Goal: Task Accomplishment & Management: Use online tool/utility

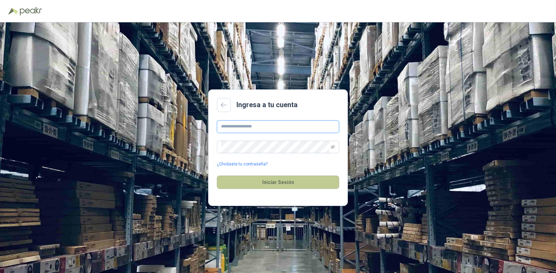
type input "**********"
click at [281, 184] on button "Iniciar Sesión" at bounding box center [278, 182] width 122 height 13
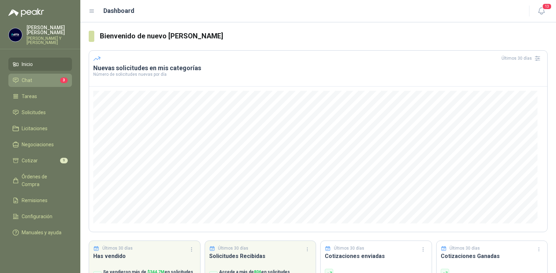
click at [41, 76] on li "Chat 3" at bounding box center [40, 80] width 55 height 8
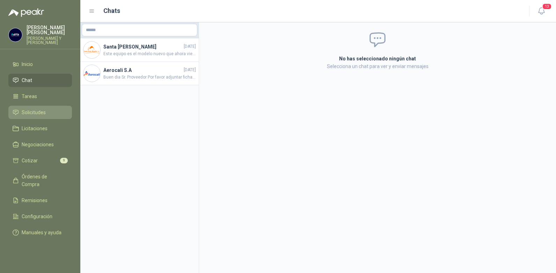
click at [38, 109] on span "Solicitudes" at bounding box center [34, 113] width 24 height 8
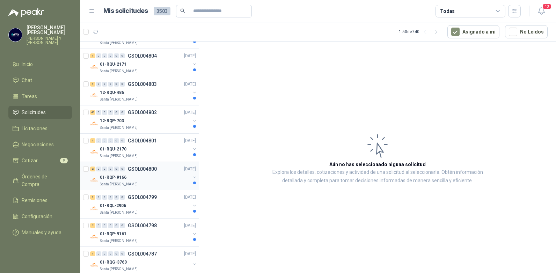
scroll to position [1254, 0]
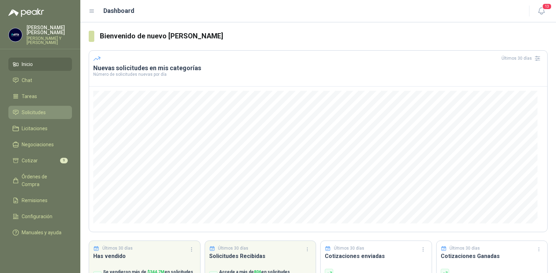
click at [25, 109] on span "Solicitudes" at bounding box center [34, 113] width 24 height 8
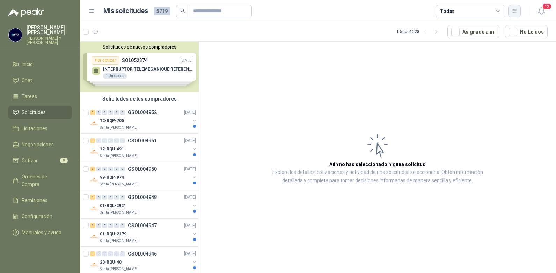
click at [514, 12] on icon "button" at bounding box center [515, 11] width 6 height 6
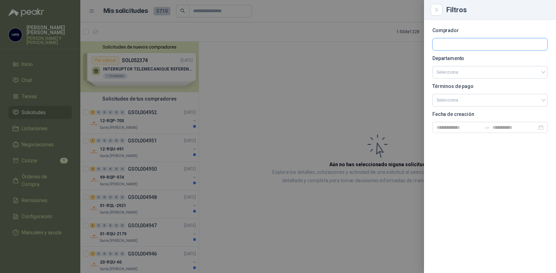
click at [463, 43] on input "text" at bounding box center [490, 44] width 115 height 12
click at [447, 46] on input "text" at bounding box center [490, 44] width 115 height 12
type input "******"
click at [464, 58] on p "Panela El Trébol" at bounding box center [490, 59] width 83 height 4
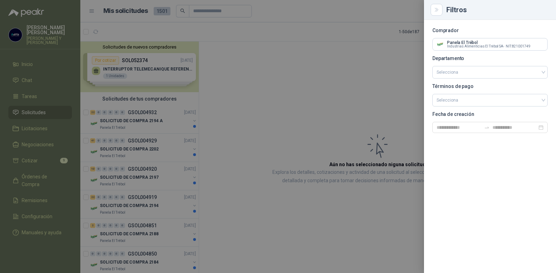
click at [491, 155] on div "Comprador Panela El Trébol Industrias Alimenticias El Trébol SA - NIT : 8210017…" at bounding box center [490, 146] width 132 height 253
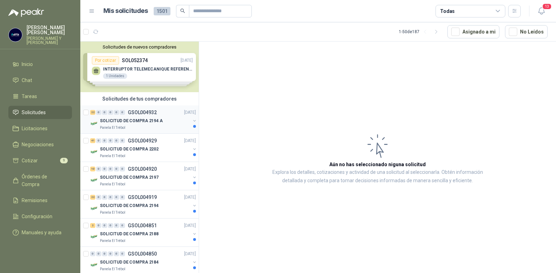
click at [105, 119] on p "SOLICITUD DE COMPRA 2194 A" at bounding box center [131, 121] width 63 height 7
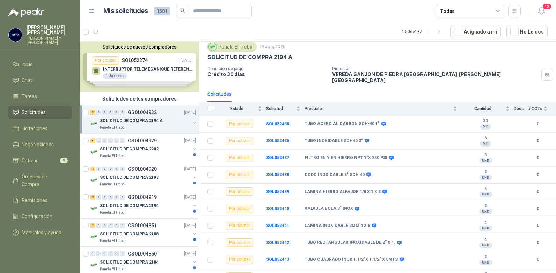
scroll to position [35, 0]
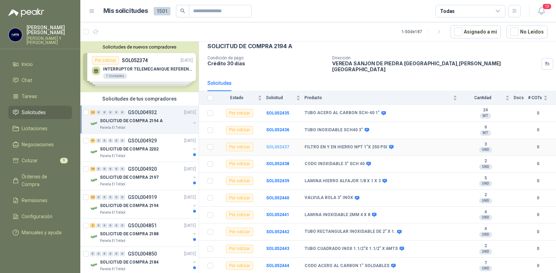
click at [278, 145] on b "SOL052437" at bounding box center [277, 147] width 23 height 5
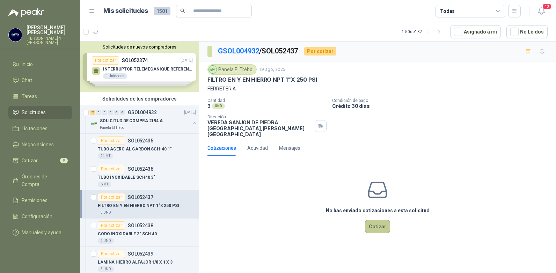
click at [374, 221] on button "Cotizar" at bounding box center [377, 226] width 25 height 13
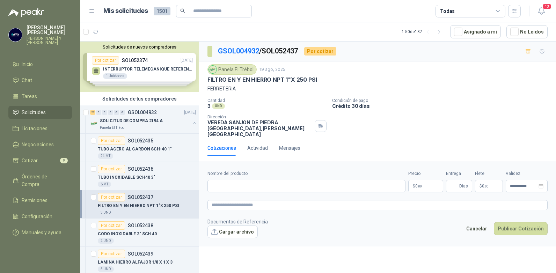
click at [431, 180] on p "$ 0 ,00" at bounding box center [425, 186] width 35 height 13
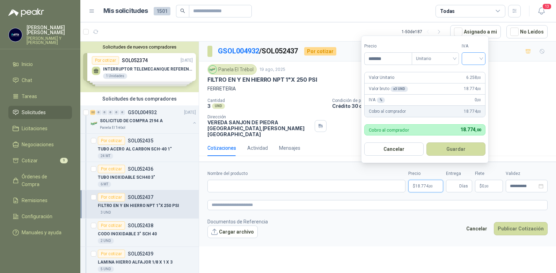
type input "*******"
click at [481, 60] on input "search" at bounding box center [473, 58] width 15 height 10
click at [473, 72] on div "19%" at bounding box center [475, 73] width 13 height 8
click at [456, 151] on button "Guardar" at bounding box center [457, 148] width 60 height 13
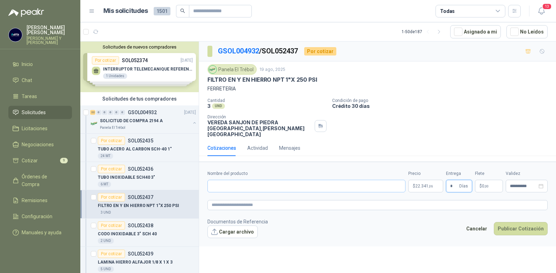
type input "*"
click at [222, 182] on input "Nombre del producto" at bounding box center [306, 186] width 198 height 13
type input "**********"
click at [511, 222] on button "Publicar Cotización" at bounding box center [521, 228] width 54 height 13
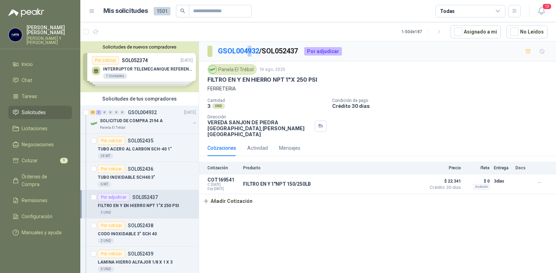
click at [250, 46] on p "GSOL004932 / SOL052437" at bounding box center [258, 51] width 81 height 11
drag, startPoint x: 250, startPoint y: 46, endPoint x: 243, endPoint y: 50, distance: 7.0
click at [243, 50] on link "GSOL004932" at bounding box center [238, 51] width 41 height 8
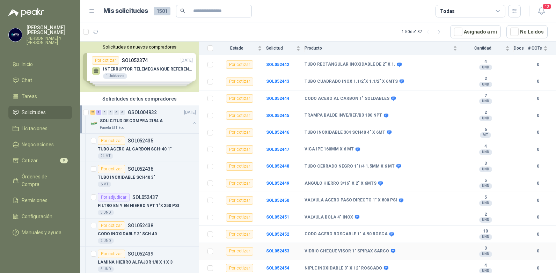
scroll to position [233, 0]
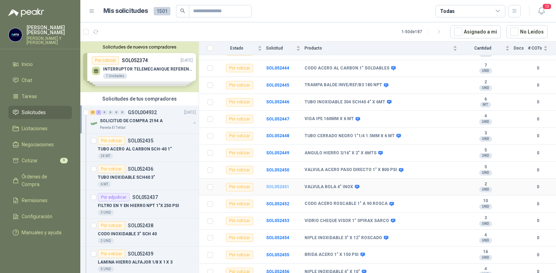
click at [280, 184] on b "SOL052451" at bounding box center [277, 186] width 23 height 5
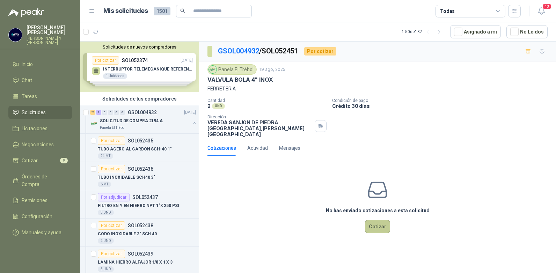
click at [380, 220] on button "Cotizar" at bounding box center [377, 226] width 25 height 13
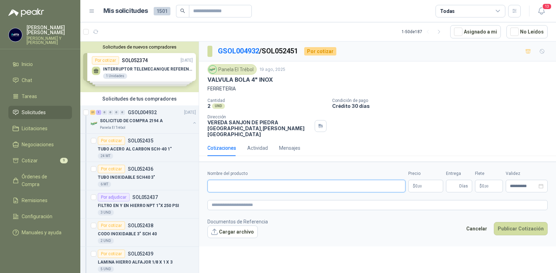
click at [287, 182] on input "Nombre del producto" at bounding box center [306, 186] width 198 height 13
type input "**********"
click at [431, 180] on p "$ 0 ,00" at bounding box center [425, 186] width 35 height 13
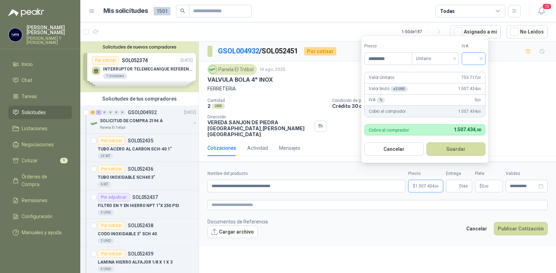
type input "*********"
click at [481, 58] on input "search" at bounding box center [473, 58] width 15 height 10
click at [471, 73] on div "19%" at bounding box center [475, 73] width 13 height 8
click at [462, 145] on button "Guardar" at bounding box center [457, 148] width 60 height 13
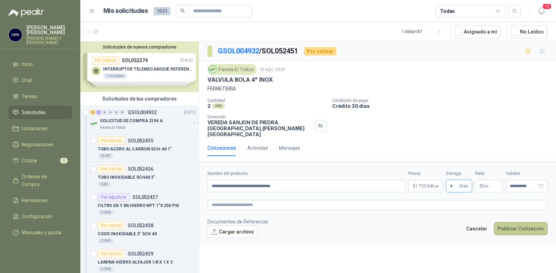
type input "*"
click at [507, 222] on button "Publicar Cotización" at bounding box center [521, 228] width 54 height 13
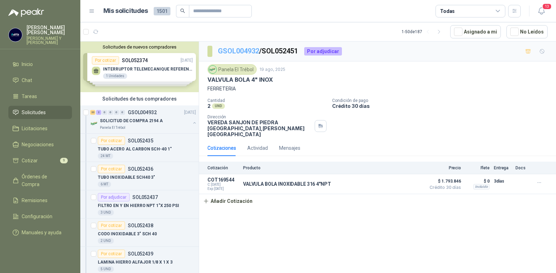
click at [248, 49] on link "GSOL004932" at bounding box center [238, 51] width 41 height 8
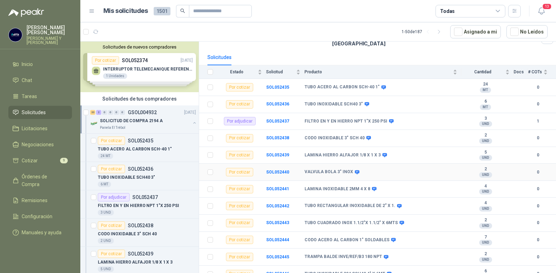
scroll to position [70, 0]
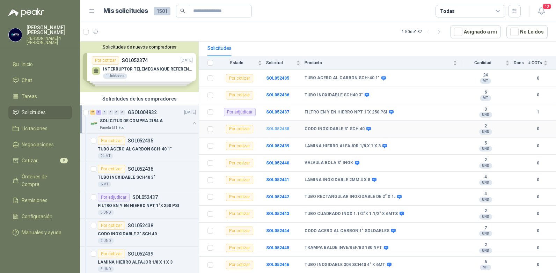
click at [277, 126] on b "SOL052438" at bounding box center [277, 128] width 23 height 5
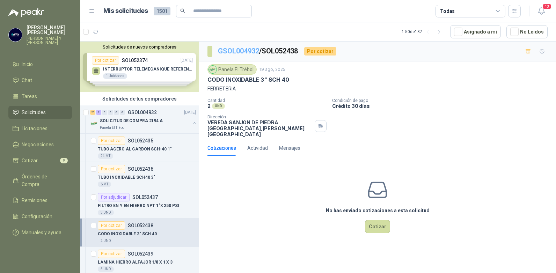
click at [246, 52] on link "GSOL004932" at bounding box center [238, 51] width 41 height 8
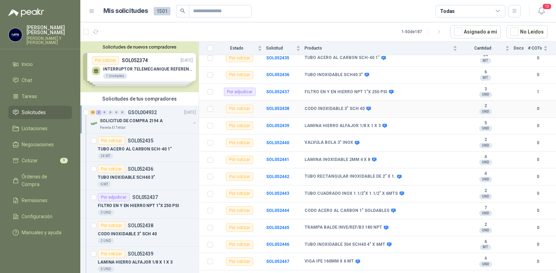
scroll to position [93, 0]
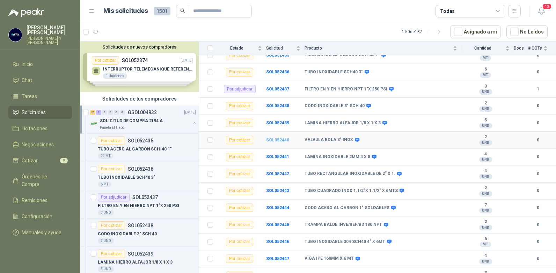
click at [280, 138] on b "SOL052440" at bounding box center [277, 140] width 23 height 5
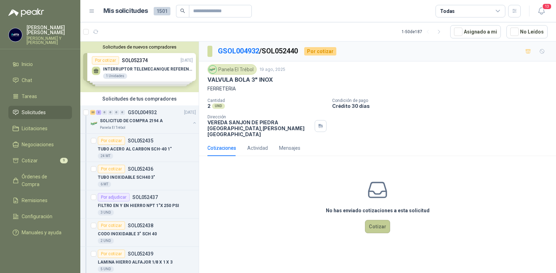
click at [377, 222] on button "Cotizar" at bounding box center [377, 226] width 25 height 13
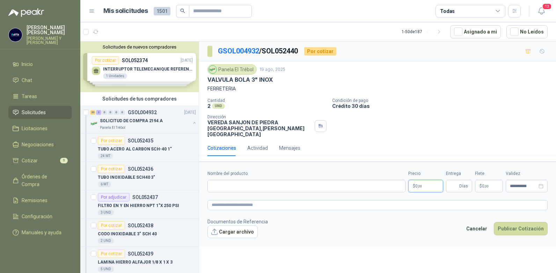
click at [422, 184] on span ",00" at bounding box center [420, 186] width 4 height 4
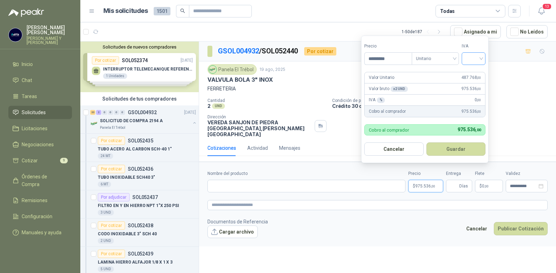
type input "*********"
click at [481, 57] on input "search" at bounding box center [473, 58] width 15 height 10
click at [469, 73] on div "19%" at bounding box center [475, 73] width 13 height 8
click at [459, 149] on button "Guardar" at bounding box center [457, 148] width 60 height 13
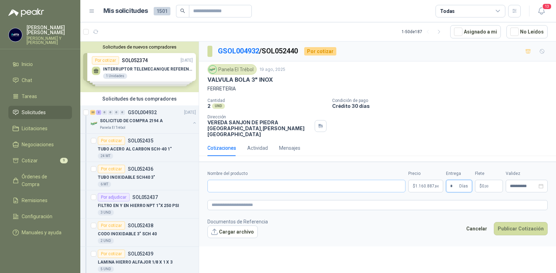
type input "*"
click at [226, 181] on input "Nombre del producto" at bounding box center [306, 186] width 198 height 13
type input "**********"
click at [518, 225] on button "Publicar Cotización" at bounding box center [521, 228] width 54 height 13
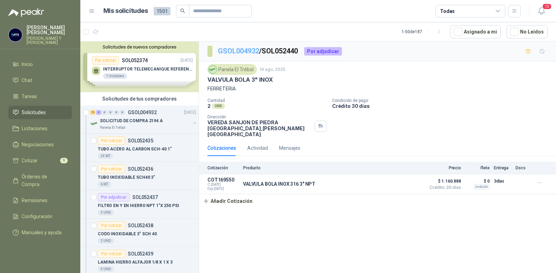
click at [242, 50] on link "GSOL004932" at bounding box center [238, 51] width 41 height 8
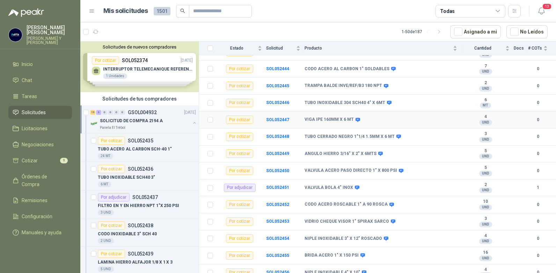
scroll to position [233, 0]
click at [268, 168] on b "SOL052450" at bounding box center [277, 170] width 23 height 5
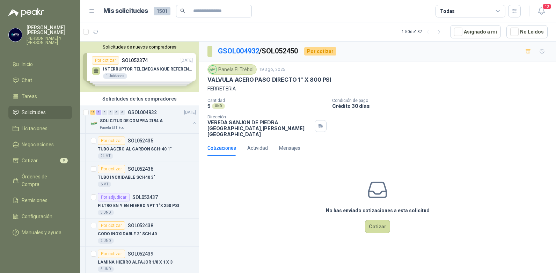
click at [285, 169] on div "No has enviado cotizaciones a esta solicitud Cotizar" at bounding box center [377, 206] width 357 height 89
click at [381, 220] on button "Cotizar" at bounding box center [377, 226] width 25 height 13
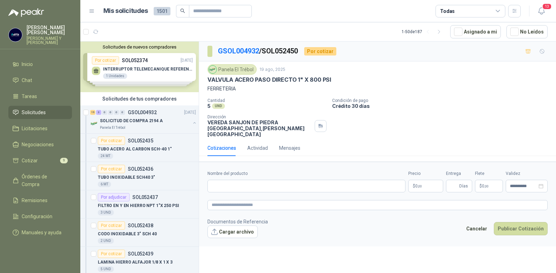
click at [420, 184] on span ",00" at bounding box center [420, 186] width 4 height 4
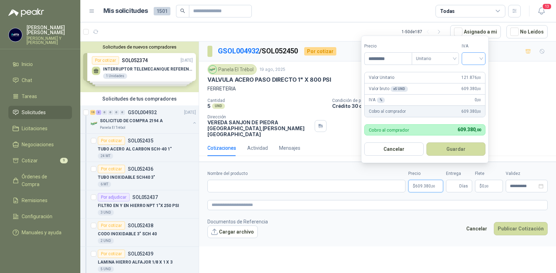
type input "*********"
click at [481, 59] on input "search" at bounding box center [473, 58] width 15 height 10
click at [472, 74] on div "19%" at bounding box center [475, 73] width 13 height 8
click at [452, 149] on button "Guardar" at bounding box center [457, 148] width 60 height 13
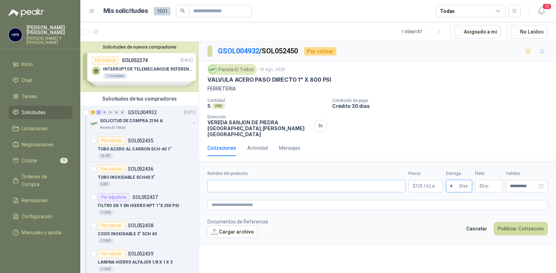
type input "*"
click at [303, 184] on input "Nombre del producto" at bounding box center [306, 186] width 198 height 13
type input "**********"
click at [512, 223] on button "Publicar Cotización" at bounding box center [521, 228] width 54 height 13
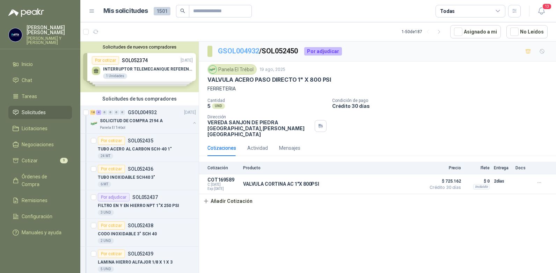
click at [252, 49] on link "GSOL004932" at bounding box center [238, 51] width 41 height 8
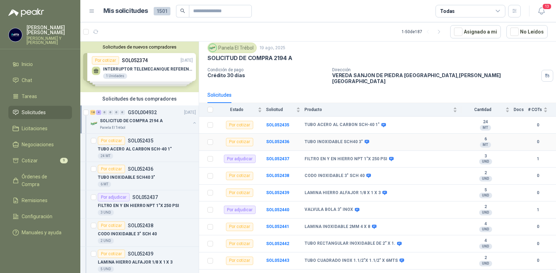
scroll to position [35, 0]
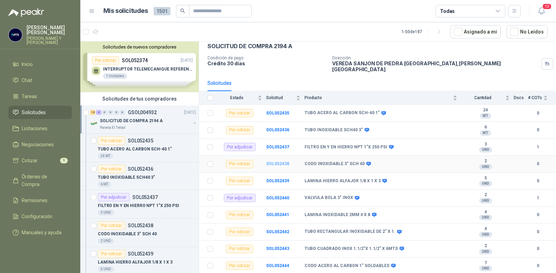
click at [273, 161] on b "SOL052438" at bounding box center [277, 163] width 23 height 5
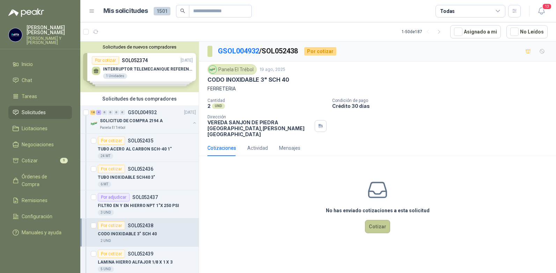
click at [379, 220] on button "Cotizar" at bounding box center [377, 226] width 25 height 13
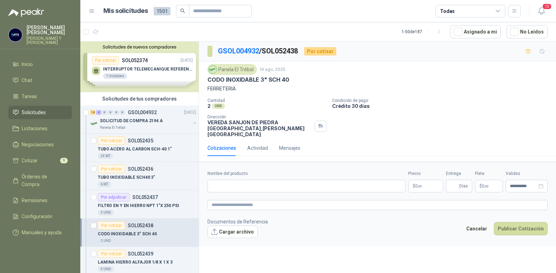
click at [422, 184] on span ",00" at bounding box center [420, 186] width 4 height 4
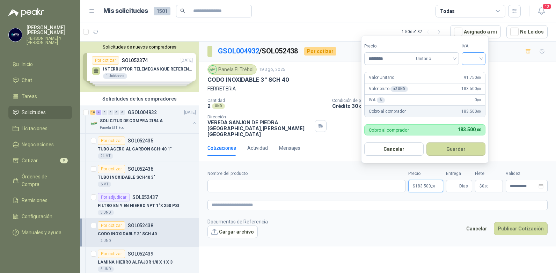
click at [483, 61] on div at bounding box center [474, 58] width 24 height 13
type input "********"
click at [471, 72] on div "19%" at bounding box center [475, 73] width 13 height 8
click at [443, 146] on button "Guardar" at bounding box center [457, 148] width 60 height 13
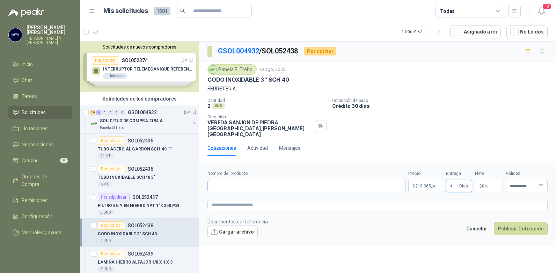
type input "*"
click at [261, 183] on input "Nombre del producto" at bounding box center [306, 186] width 198 height 13
click at [234, 181] on input "**********" at bounding box center [306, 186] width 198 height 13
type input "**********"
click at [509, 222] on button "Publicar Cotización" at bounding box center [521, 228] width 54 height 13
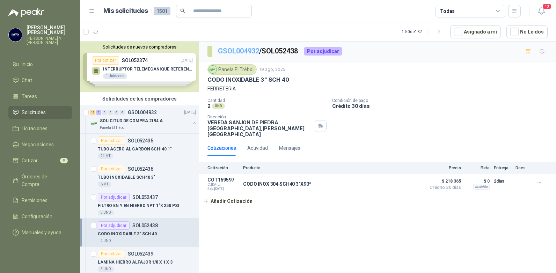
click at [251, 51] on link "GSOL004932" at bounding box center [238, 51] width 41 height 8
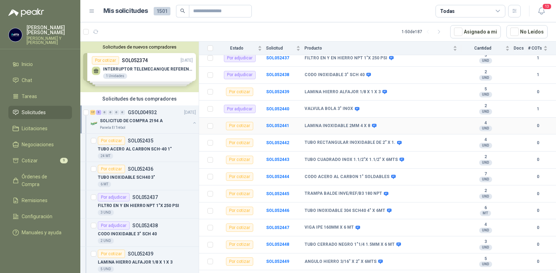
scroll to position [140, 0]
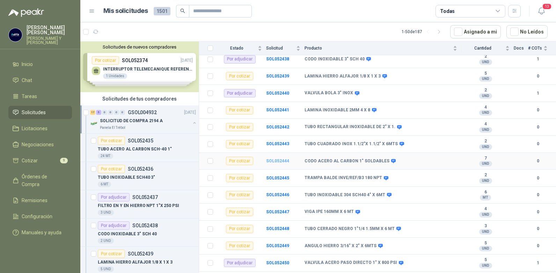
click at [274, 159] on b "SOL052444" at bounding box center [277, 161] width 23 height 5
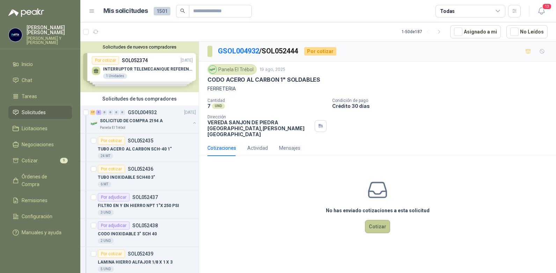
click at [379, 220] on button "Cotizar" at bounding box center [377, 226] width 25 height 13
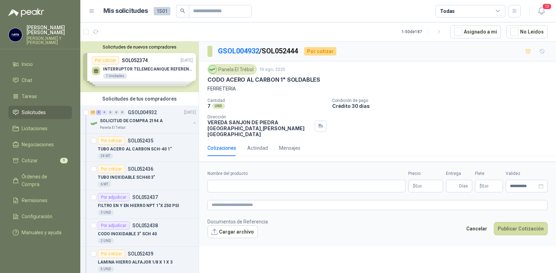
click at [433, 180] on p "$ 0 ,00" at bounding box center [425, 186] width 35 height 13
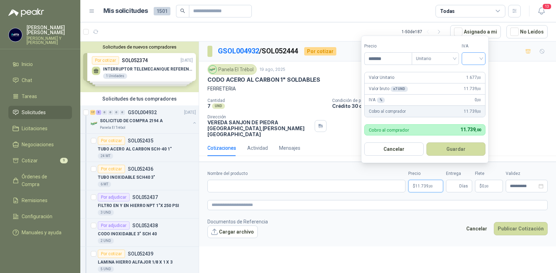
type input "*******"
click at [481, 59] on input "search" at bounding box center [473, 58] width 15 height 10
click at [468, 70] on div "19%" at bounding box center [474, 72] width 21 height 11
click at [455, 151] on button "Guardar" at bounding box center [457, 148] width 60 height 13
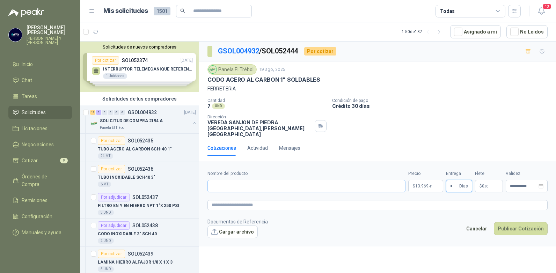
type input "*"
click at [221, 180] on input "Nombre del producto" at bounding box center [306, 186] width 198 height 13
type input "**********"
click at [508, 222] on button "Publicar Cotización" at bounding box center [521, 228] width 54 height 13
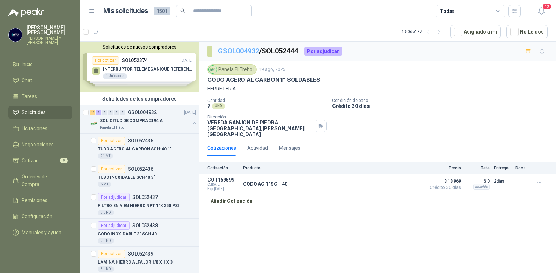
click at [249, 51] on link "GSOL004932" at bounding box center [238, 51] width 41 height 8
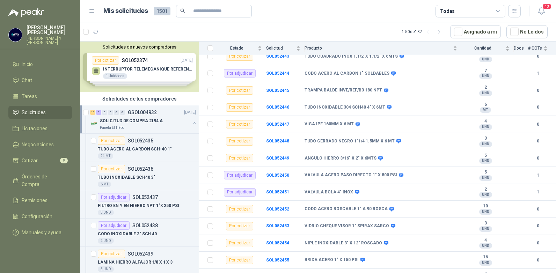
scroll to position [233, 0]
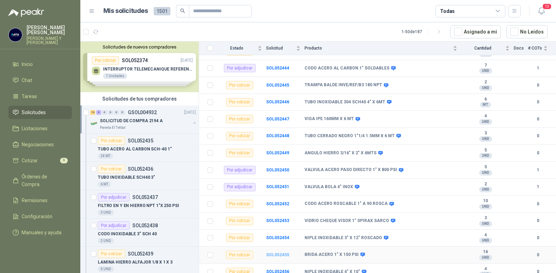
click at [276, 252] on b "SOL052455" at bounding box center [277, 254] width 23 height 5
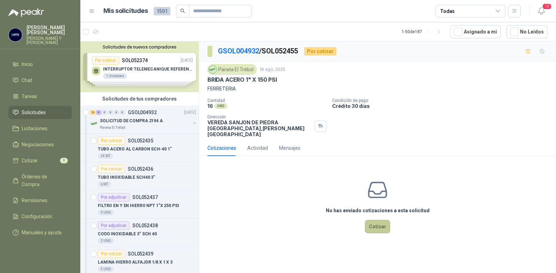
click at [378, 220] on button "Cotizar" at bounding box center [377, 226] width 25 height 13
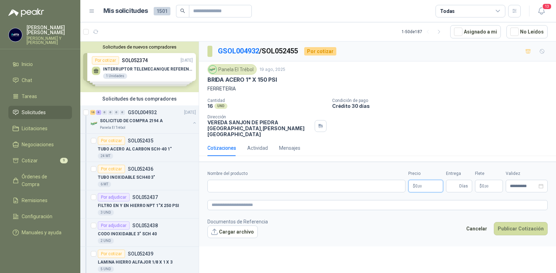
click at [426, 180] on p "$ 0 ,00" at bounding box center [425, 186] width 35 height 13
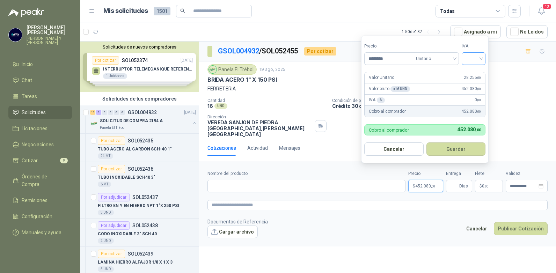
click at [484, 58] on div at bounding box center [474, 58] width 24 height 13
type input "********"
click at [471, 73] on div "19%" at bounding box center [475, 73] width 13 height 8
click at [450, 148] on button "Guardar" at bounding box center [457, 148] width 60 height 13
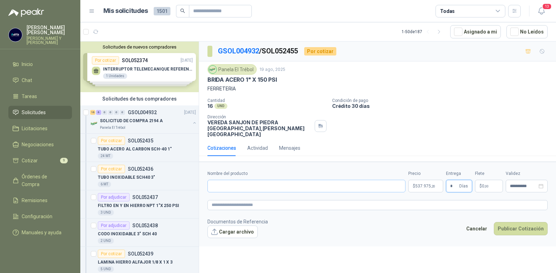
type input "*"
click at [257, 180] on input "Nombre del producto" at bounding box center [306, 186] width 198 height 13
type input "**********"
click at [511, 224] on button "Publicar Cotización" at bounding box center [521, 228] width 54 height 13
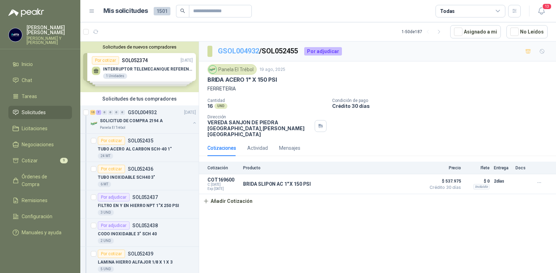
click at [241, 52] on link "GSOL004932" at bounding box center [238, 51] width 41 height 8
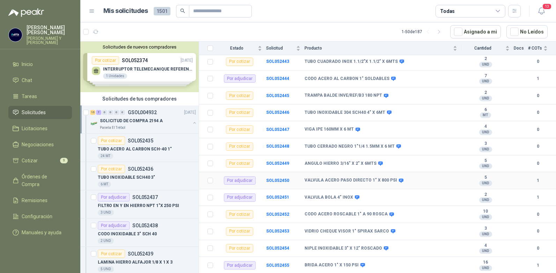
scroll to position [233, 0]
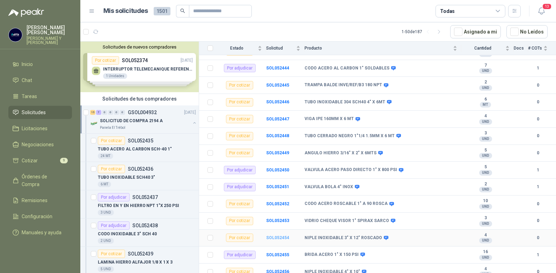
click at [279, 235] on b "SOL052454" at bounding box center [277, 237] width 23 height 5
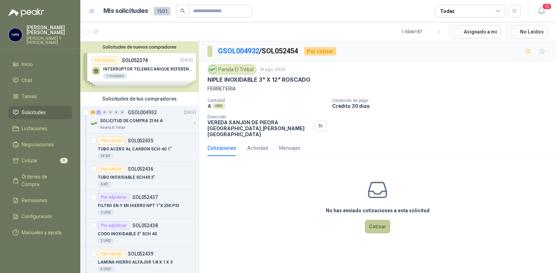
click at [382, 220] on button "Cotizar" at bounding box center [377, 226] width 25 height 13
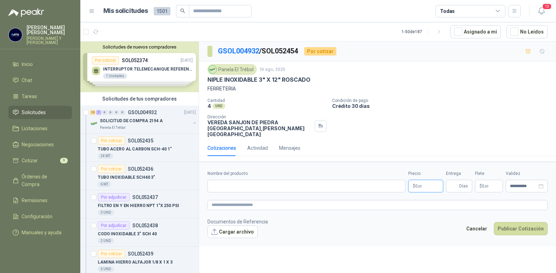
click at [427, 183] on p "$ 0 ,00" at bounding box center [425, 186] width 35 height 13
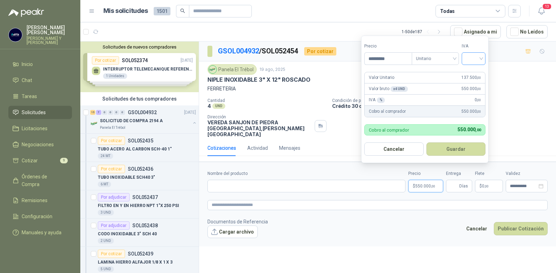
click at [484, 58] on div at bounding box center [474, 58] width 24 height 13
type input "*********"
click at [470, 73] on div "19%" at bounding box center [475, 73] width 13 height 8
click at [453, 147] on button "Guardar" at bounding box center [457, 148] width 60 height 13
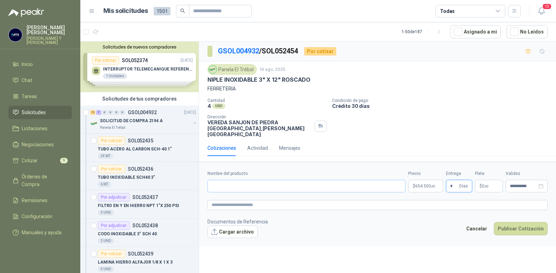
type input "*"
click at [274, 180] on input "Nombre del producto" at bounding box center [306, 186] width 198 height 13
type input "**********"
click at [520, 223] on button "Publicar Cotización" at bounding box center [521, 228] width 54 height 13
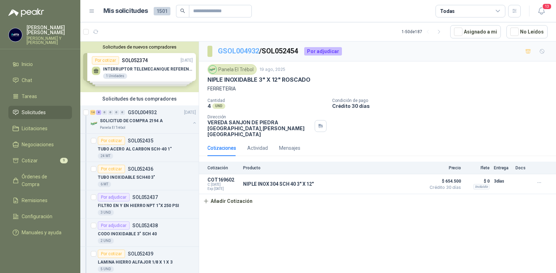
click at [249, 49] on link "GSOL004932" at bounding box center [238, 51] width 41 height 8
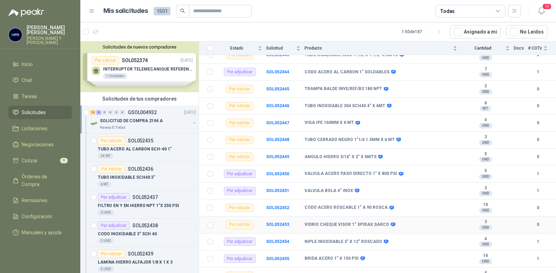
scroll to position [233, 0]
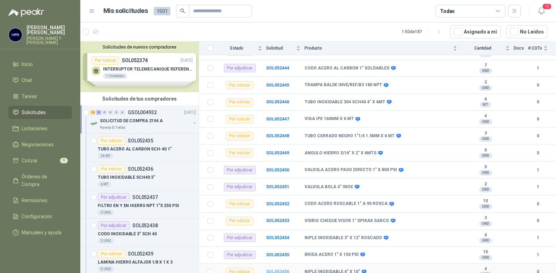
click at [272, 269] on b "SOL052456" at bounding box center [277, 271] width 23 height 5
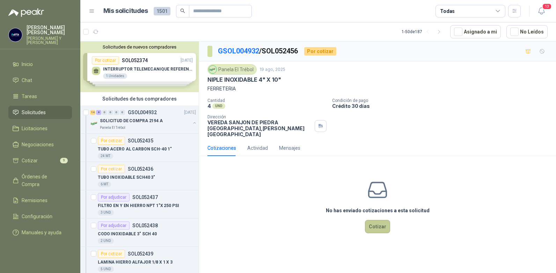
click at [372, 221] on button "Cotizar" at bounding box center [377, 226] width 25 height 13
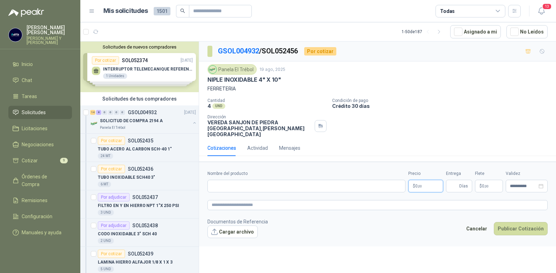
click at [437, 180] on p "$ 0 ,00" at bounding box center [425, 186] width 35 height 13
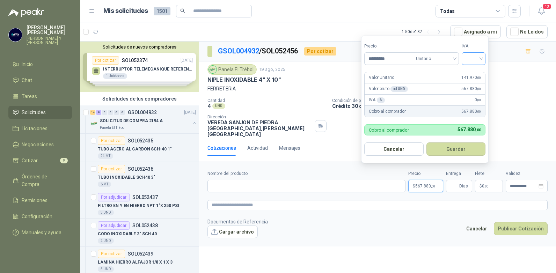
type input "*********"
click at [481, 58] on input "search" at bounding box center [473, 58] width 15 height 10
click at [472, 71] on div "19%" at bounding box center [475, 73] width 13 height 8
click at [455, 149] on button "Guardar" at bounding box center [457, 148] width 60 height 13
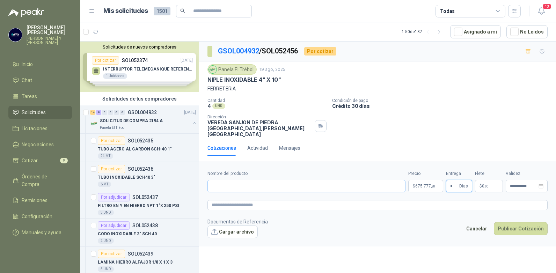
type input "*"
click at [236, 180] on input "Nombre del producto" at bounding box center [306, 186] width 198 height 13
type input "**********"
click at [508, 222] on button "Publicar Cotización" at bounding box center [521, 228] width 54 height 13
